Goal: Task Accomplishment & Management: Complete application form

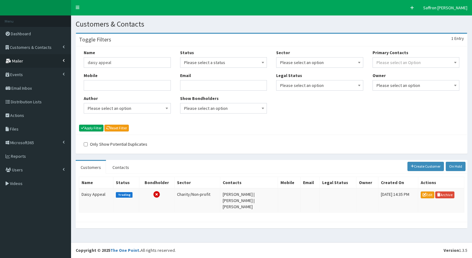
click at [26, 58] on link "Mailer" at bounding box center [35, 61] width 71 height 14
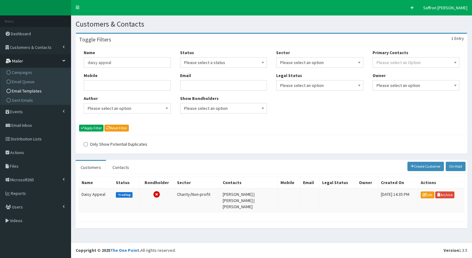
click at [27, 87] on link "Email Templates" at bounding box center [36, 90] width 69 height 9
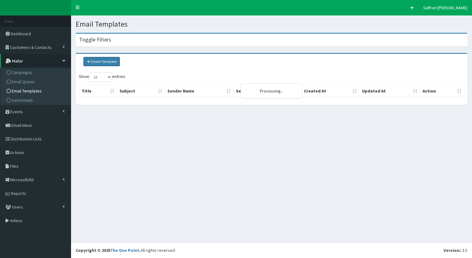
click at [103, 64] on link "Create Template" at bounding box center [101, 61] width 36 height 9
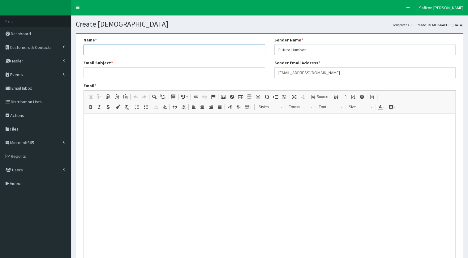
click at [106, 48] on input "Name *" at bounding box center [173, 50] width 181 height 11
paste input "Young Humber Ambassadors"
type input "Young Humber Ambassadors event"
click at [129, 67] on div "Email Subject *" at bounding box center [173, 69] width 181 height 18
click at [118, 124] on html at bounding box center [269, 121] width 371 height 15
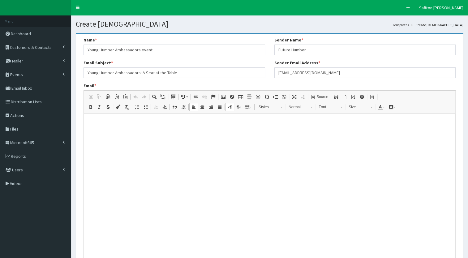
type input "Young Humber Ambassadors: A Seat at the Table"
click at [97, 122] on p at bounding box center [269, 122] width 366 height 6
click at [327, 100] on link "Source" at bounding box center [318, 97] width 21 height 8
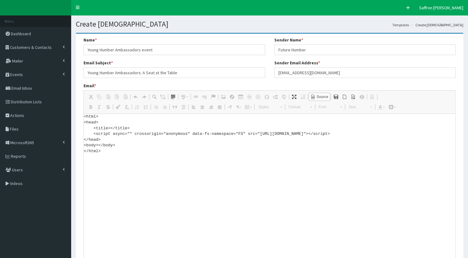
click at [103, 152] on textarea "<html> <head> <title></title> <script async="" crossorigin="anonymous" data-fs-…" at bounding box center [269, 191] width 371 height 155
click at [90, 158] on textarea "<html> <head> <title></title> <script async="" crossorigin="anonymous" data-fs-…" at bounding box center [269, 191] width 371 height 155
paste textarea "<!DOCTYPE html> <html xmlns:v="urn:schemas-microsoft-com:vml" xmlns:o="urn:sche…"
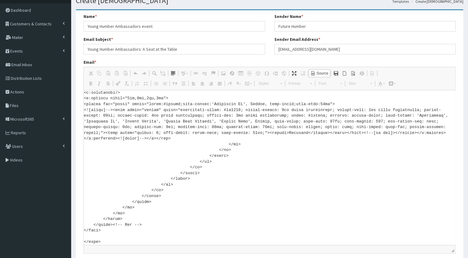
scroll to position [70, 0]
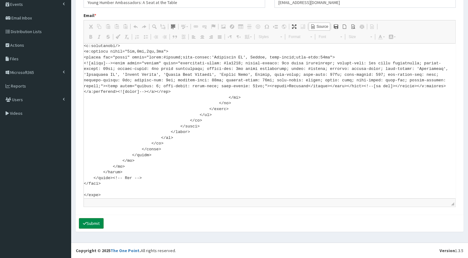
type textarea "<html> <head> <title></title> <script async="" crossorigin="anonymous" data-fs-…"
click at [98, 221] on button "Submit" at bounding box center [91, 223] width 25 height 11
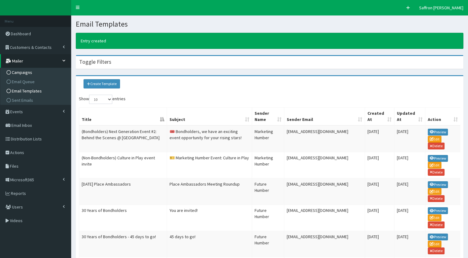
click at [23, 71] on span "Campaigns" at bounding box center [22, 73] width 20 height 6
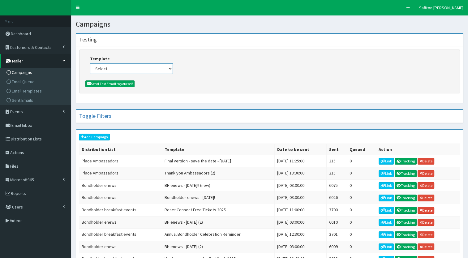
click at [103, 65] on select "Select (Bondholders) Next Generation Event #2: Behind the Scenes @ Paragon Arca…" at bounding box center [131, 68] width 83 height 11
click at [151, 68] on select "Select (Bondholders) Next Generation Event #2: Behind the Scenes @ Paragon Arca…" at bounding box center [131, 68] width 83 height 11
select select "428"
click at [90, 63] on select "Select (Bondholders) Next Generation Event #2: Behind the Scenes @ Paragon Arca…" at bounding box center [131, 68] width 83 height 11
click at [129, 84] on button "Send Test Email to yourself" at bounding box center [109, 83] width 49 height 7
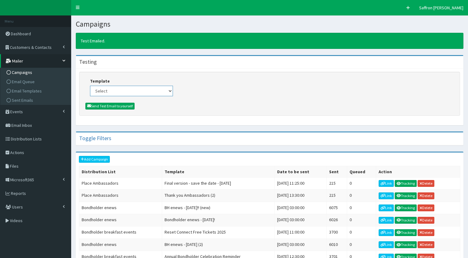
drag, startPoint x: 168, startPoint y: 90, endPoint x: 177, endPoint y: 95, distance: 10.4
click at [168, 90] on select "Select (Bondholders) Next Generation Event #2: Behind the Scenes @ Paragon Arca…" at bounding box center [131, 91] width 83 height 11
select select "428"
click at [90, 86] on select "Select (Bondholders) Next Generation Event #2: Behind the Scenes @ Paragon Arca…" at bounding box center [131, 91] width 83 height 11
click at [123, 104] on button "Send Test Email to yourself" at bounding box center [109, 106] width 49 height 7
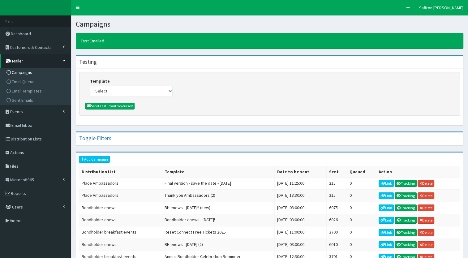
click at [159, 93] on select "Select (Bondholders) Next Generation Event #2: Behind the Scenes @ Paragon Arca…" at bounding box center [131, 91] width 83 height 11
select select "427"
click at [90, 86] on select "Select (Bondholders) Next Generation Event #2: Behind the Scenes @ Paragon Arca…" at bounding box center [131, 91] width 83 height 11
click at [129, 103] on button "Send Test Email to yourself" at bounding box center [109, 106] width 49 height 7
click at [127, 90] on select "Select (Bondholders) Next Generation Event #2: Behind the Scenes @ Paragon Arca…" at bounding box center [131, 91] width 83 height 11
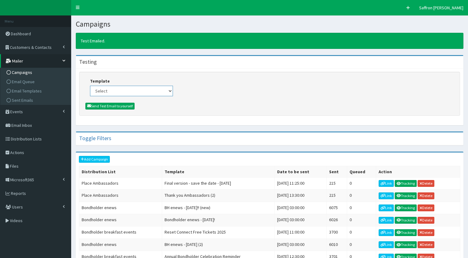
select select "428"
click at [90, 86] on select "Select (Bondholders) Next Generation Event #2: Behind the Scenes @ Paragon Arca…" at bounding box center [131, 91] width 83 height 11
click at [127, 104] on button "Send Test Email to yourself" at bounding box center [109, 106] width 49 height 7
click at [156, 86] on select "Select (Bondholders) Next Generation Event #2: Behind the Scenes @ Paragon Arca…" at bounding box center [131, 91] width 83 height 11
select select "428"
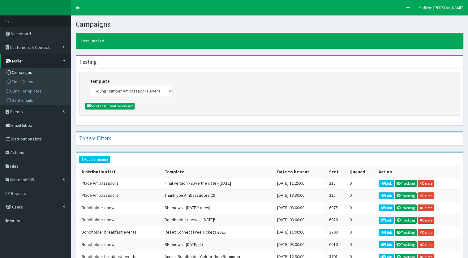
click at [90, 86] on select "Select (Bondholders) Next Generation Event #2: Behind the Scenes @ Paragon Arca…" at bounding box center [131, 91] width 83 height 11
click at [126, 106] on button "Send Test Email to yourself" at bounding box center [109, 106] width 49 height 7
click at [104, 159] on link "Add Campaign" at bounding box center [94, 159] width 31 height 7
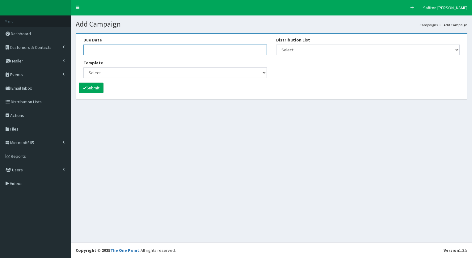
click at [117, 49] on input "Due Date" at bounding box center [175, 50] width 184 height 11
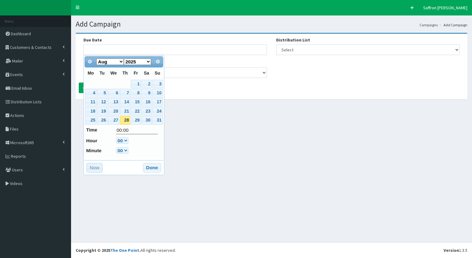
click at [94, 168] on button "Now" at bounding box center [95, 168] width 16 height 10
type input "28-08-2025 09:39"
select select "9"
select select "39"
click at [155, 166] on button "Done" at bounding box center [152, 168] width 18 height 10
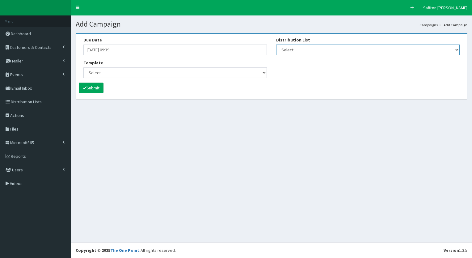
click at [302, 49] on select "Select [DEVELOPER TEST] Bondholder Advisory Group Bondholder breakfast events B…" at bounding box center [368, 50] width 184 height 11
select select "204"
click at [276, 45] on select "Select [DEVELOPER TEST] Bondholder Advisory Group Bondholder breakfast events B…" at bounding box center [368, 50] width 184 height 11
click at [135, 75] on select "Select (Bondholders) Next Generation Event #2: Behind the Scenes @ Paragon Arca…" at bounding box center [175, 72] width 184 height 11
select select "428"
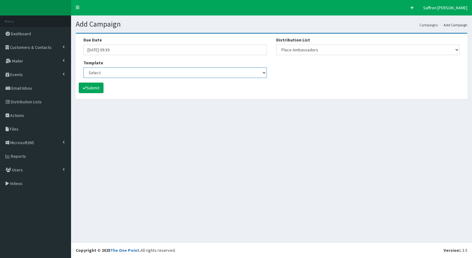
click at [83, 67] on select "Select (Bondholders) Next Generation Event #2: Behind the Scenes @ Paragon Arca…" at bounding box center [175, 72] width 184 height 11
click at [443, 144] on div "Add Campaign Campaigns Add Campaign Due Date 28-08-2025 09:39 Template Select (…" at bounding box center [271, 128] width 401 height 227
drag, startPoint x: 310, startPoint y: 49, endPoint x: 318, endPoint y: 52, distance: 7.9
click at [310, 49] on select "Select [DEVELOPER TEST] Bondholder Advisory Group Bondholder breakfast events B…" at bounding box center [368, 50] width 184 height 11
click at [227, 138] on div "Add Campaign Campaigns Add Campaign Due Date 28-08-2025 09:39 Template Select (…" at bounding box center [271, 128] width 401 height 227
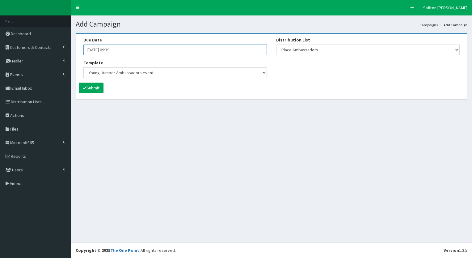
click at [125, 50] on input "28-08-2025 09:39" at bounding box center [175, 50] width 184 height 11
select select "9"
select select "39"
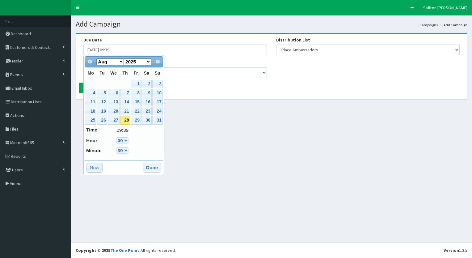
click at [97, 167] on button "Now" at bounding box center [95, 168] width 16 height 10
type input "28-08-2025 09:41"
select select "9"
select select "41"
click at [97, 167] on button "Now" at bounding box center [95, 168] width 16 height 10
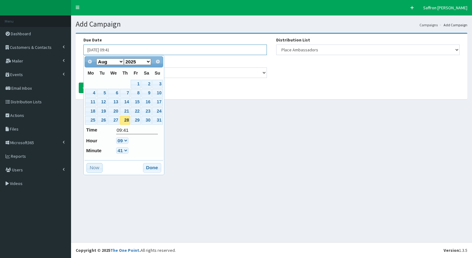
select select "9"
select select "41"
click at [151, 163] on button "Done" at bounding box center [152, 168] width 18 height 10
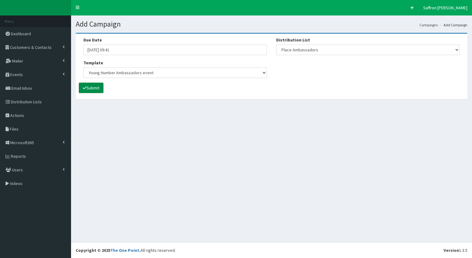
click at [99, 90] on button "Submit" at bounding box center [91, 88] width 25 height 11
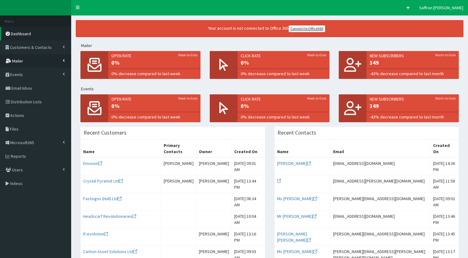
click at [33, 60] on link "Mailer" at bounding box center [35, 61] width 71 height 14
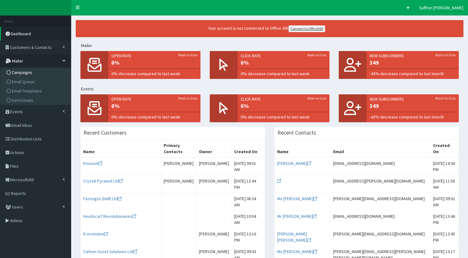
click at [27, 69] on link "Campaigns" at bounding box center [36, 72] width 69 height 9
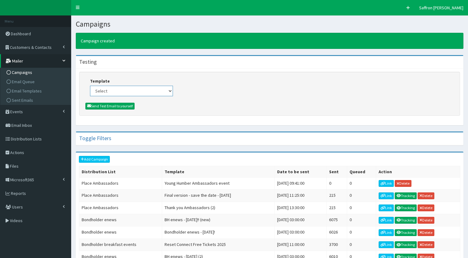
click at [170, 93] on select "Select (Bondholders) Next Generation Event #2: Behind the Scenes @ Paragon Arca…" at bounding box center [131, 91] width 83 height 11
select select "428"
click at [90, 86] on select "Select (Bondholders) Next Generation Event #2: Behind the Scenes @ Paragon Arca…" at bounding box center [131, 91] width 83 height 11
click at [117, 105] on button "Send Test Email to yourself" at bounding box center [109, 106] width 49 height 7
click at [133, 90] on select "Select (Bondholders) Next Generation Event #2: Behind the Scenes @ Paragon Arca…" at bounding box center [131, 91] width 83 height 11
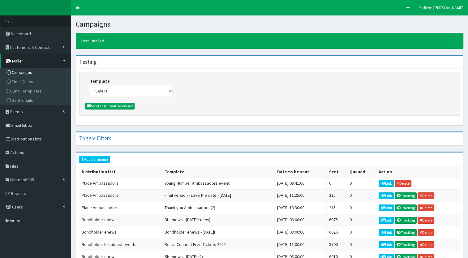
click at [90, 86] on select "Select (Bondholders) Next Generation Event #2: Behind the Scenes @ Paragon Arca…" at bounding box center [131, 91] width 83 height 11
click at [125, 107] on button "Send Test Email to yourself" at bounding box center [109, 106] width 49 height 7
click at [169, 92] on select "Select (Bondholders) Next Generation Event #2: Behind the Scenes @ Paragon Arca…" at bounding box center [131, 91] width 83 height 11
select select "428"
click at [90, 86] on select "Select (Bondholders) Next Generation Event #2: Behind the Scenes @ Paragon Arca…" at bounding box center [131, 91] width 83 height 11
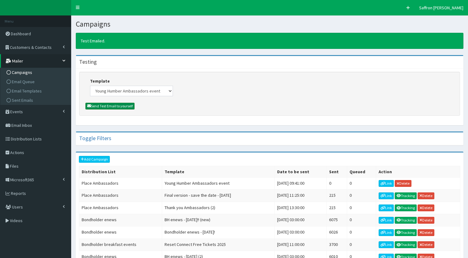
click at [130, 104] on button "Send Test Email to yourself" at bounding box center [109, 106] width 49 height 7
click at [207, 86] on div "Template Select (Bondholders) Next Generation Event #2: Behind the Scenes @ Par…" at bounding box center [269, 87] width 368 height 18
click at [170, 94] on select "Select (Bondholders) Next Generation Event #2: Behind the Scenes @ Paragon Arca…" at bounding box center [131, 91] width 83 height 11
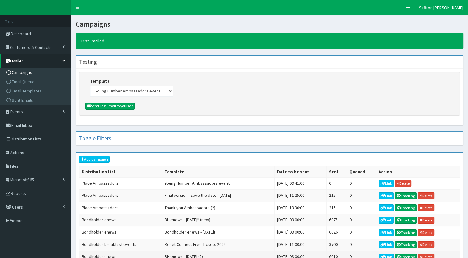
click at [90, 86] on select "Select (Bondholders) Next Generation Event #2: Behind the Scenes @ Paragon Arca…" at bounding box center [131, 91] width 83 height 11
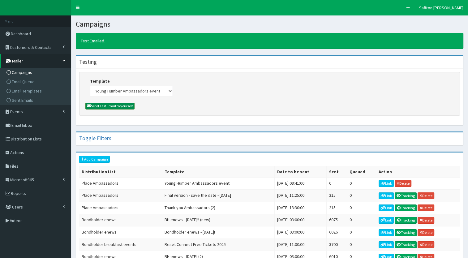
click at [129, 106] on button "Send Test Email to yourself" at bounding box center [109, 106] width 49 height 7
